Goal: Task Accomplishment & Management: Manage account settings

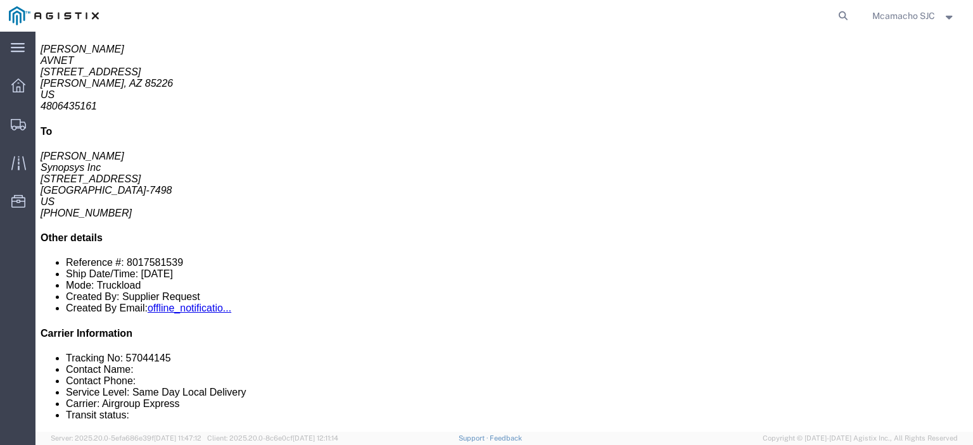
scroll to position [190, 0]
click link "Confirm"
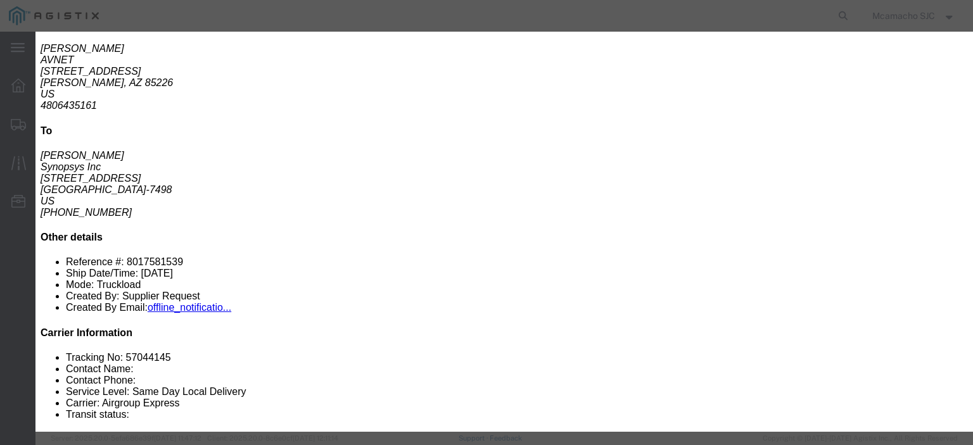
click input "text"
paste input "1001003996"
type input "1001003996"
type input "[PERSON_NAME]"
type input "4084571280"
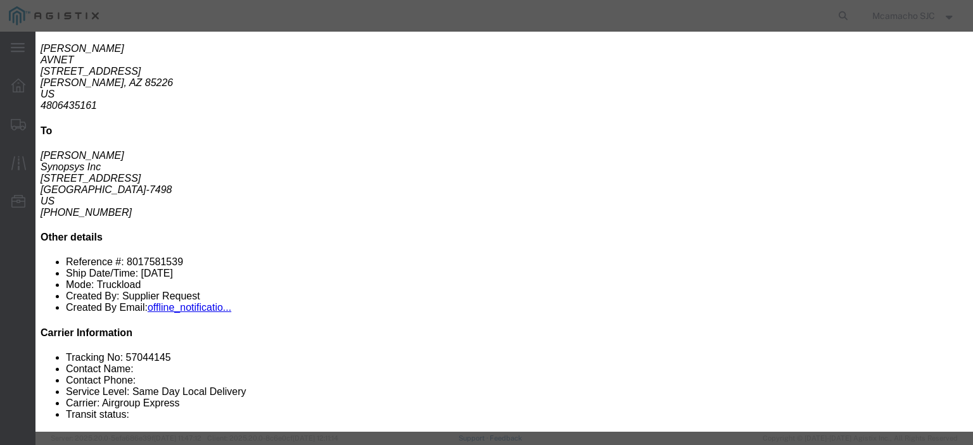
scroll to position [63, 0]
click input "[DATE]"
click td "8"
type input "[DATE]"
click select "Select Midnight 1 am 2 am 3 am 4 am 5 am 6 am 7 am 8 am 9 am 10 am 11 am 12 Noo…"
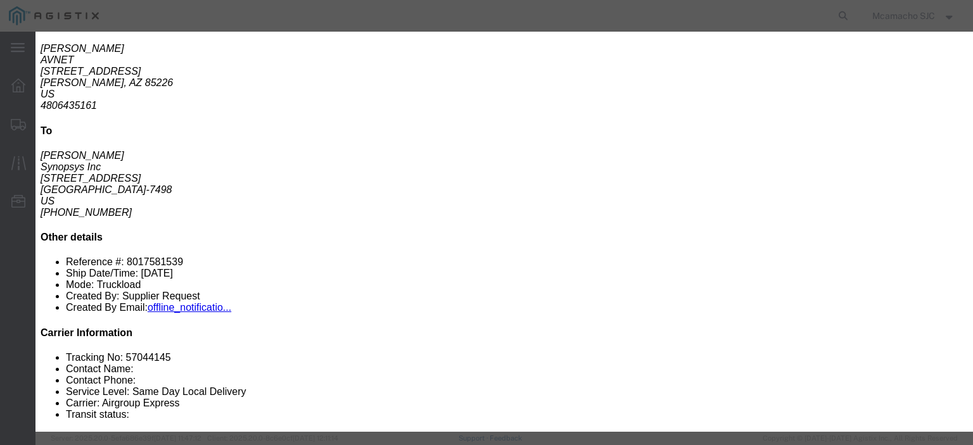
select select "1700"
click select "Select Midnight 1 am 2 am 3 am 4 am 5 am 6 am 7 am 8 am 9 am 10 am 11 am 12 Noo…"
click input "[DATE]"
click td "15"
type input "[DATE]"
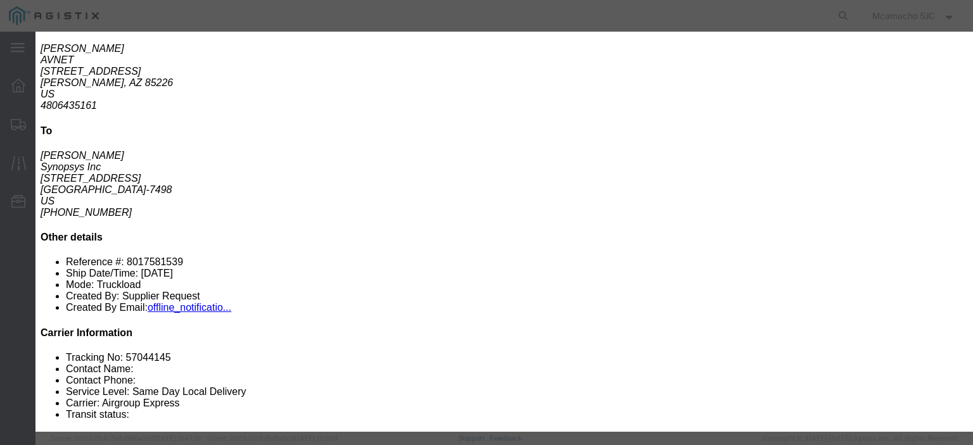
click select "Select Midnight 1 am 2 am 3 am 4 am 5 am 6 am 7 am 8 am 9 am 10 am 11 am 12 Noo…"
select select "1600"
click select "Select Midnight 1 am 2 am 3 am 4 am 5 am 6 am 7 am 8 am 9 am 10 am 11 am 12 Noo…"
click button "Submit"
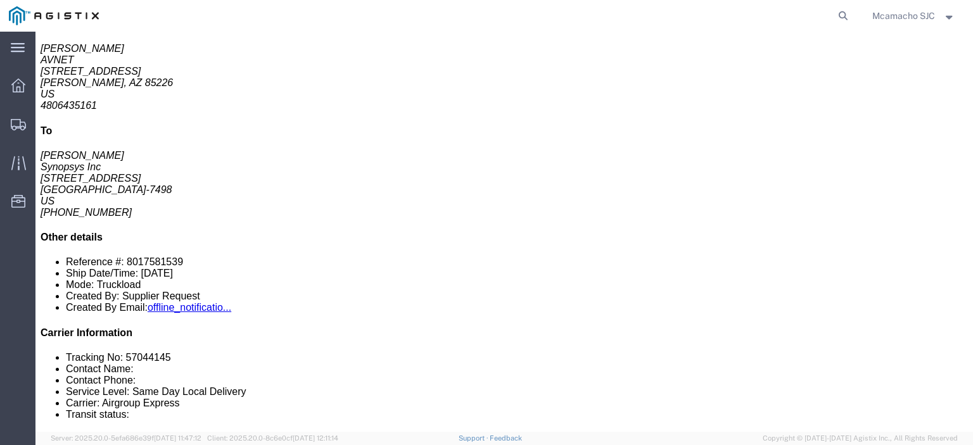
scroll to position [0, 0]
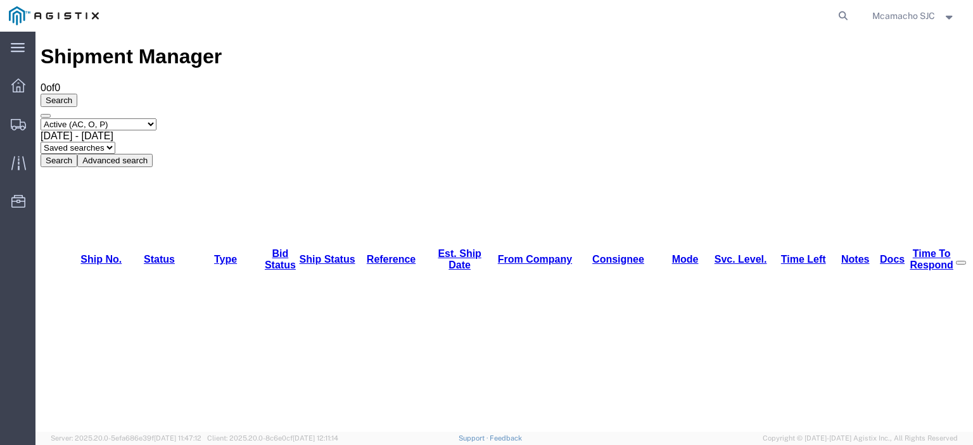
click at [104, 118] on select "Select status Active (AC, O, P) All Approved Awaiting Confirmation (AC) Booked …" at bounding box center [99, 124] width 116 height 12
select select "BOOK"
click at [41, 118] on select "Select status Active (AC, O, P) All Approved Awaiting Confirmation (AC) Booked …" at bounding box center [99, 124] width 116 height 12
click at [77, 154] on button "Search" at bounding box center [59, 160] width 37 height 13
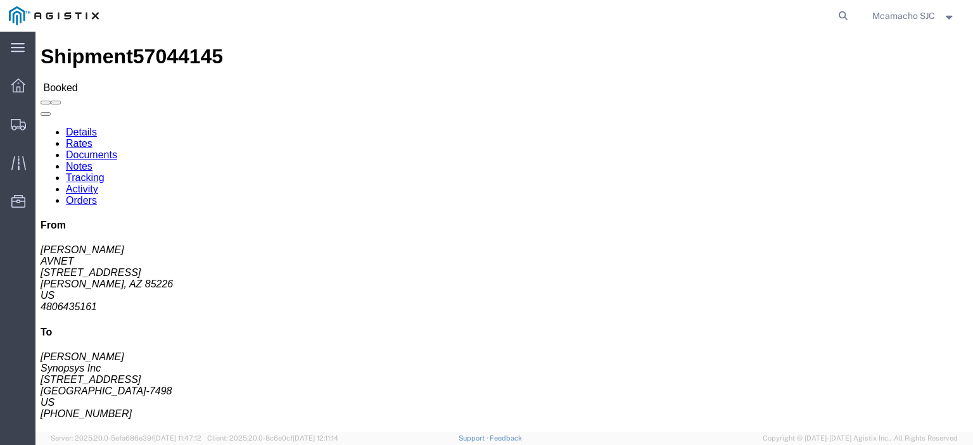
click link "Documents"
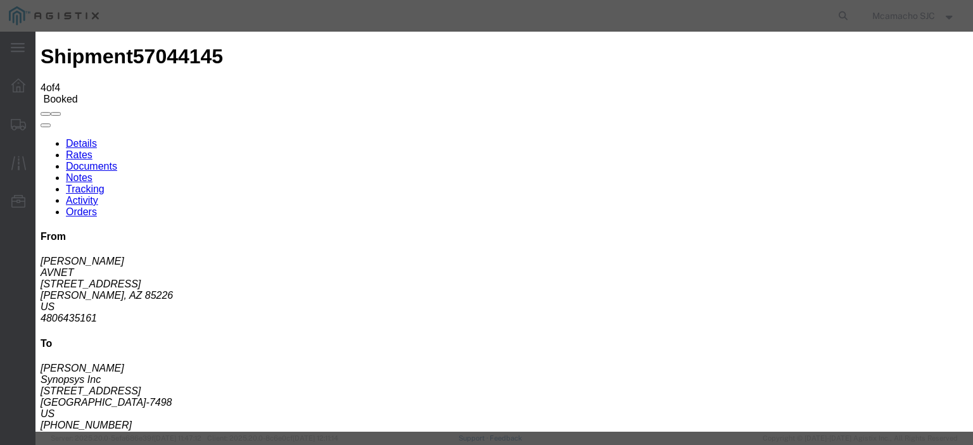
type input "C:\fakepath\1001003996.pdf"
drag, startPoint x: 457, startPoint y: 131, endPoint x: 463, endPoint y: 134, distance: 6.5
type input "AIRGROUP"
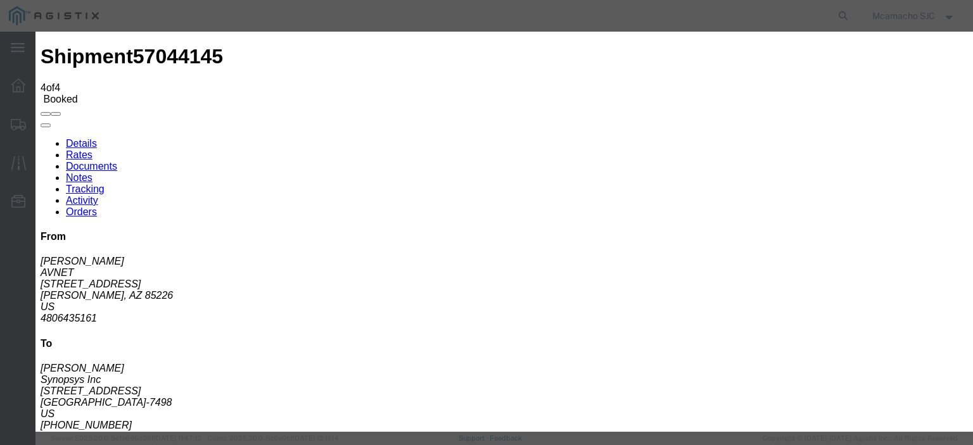
type input "HAWB"
select select "BILL_OF_LADING"
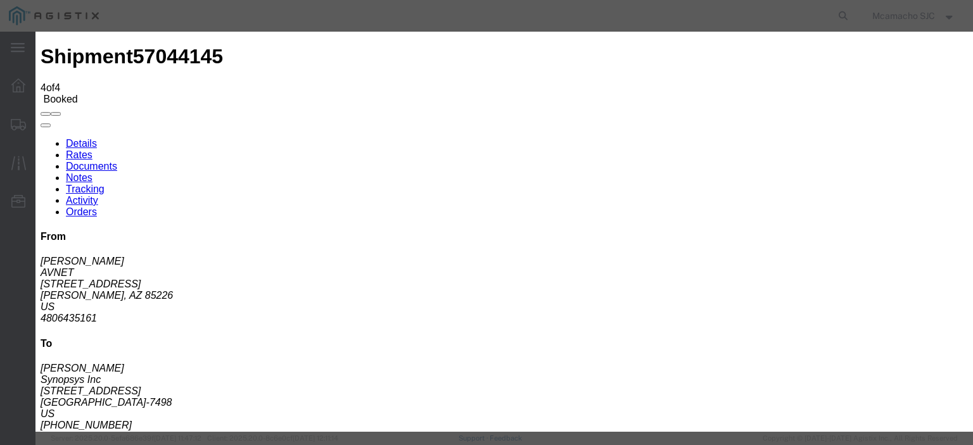
select select
